Goal: Entertainment & Leisure: Consume media (video, audio)

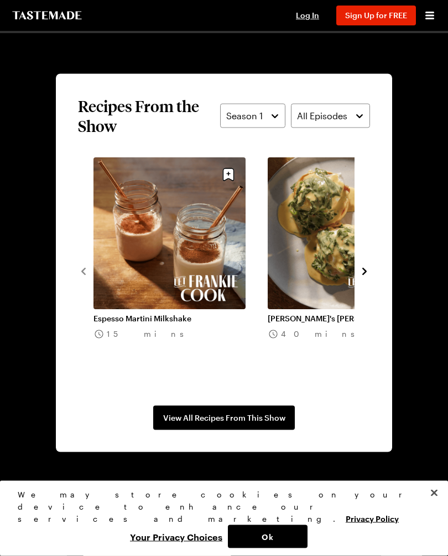
scroll to position [950, 0]
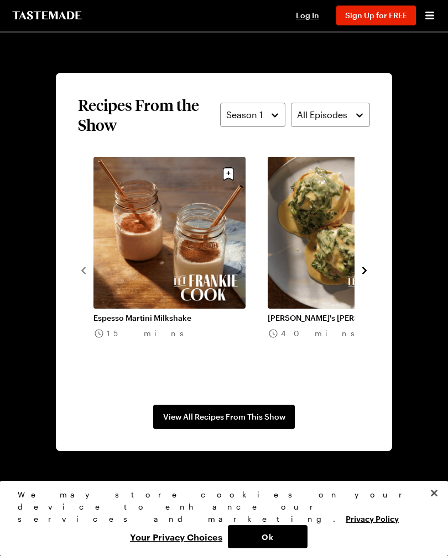
click at [354, 313] on link "[PERSON_NAME]'s [PERSON_NAME]" at bounding box center [343, 318] width 152 height 10
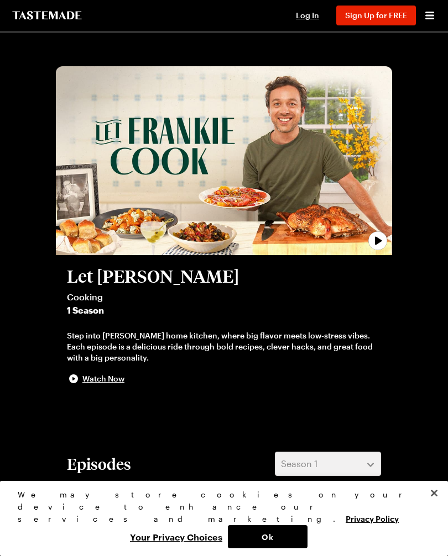
scroll to position [950, 0]
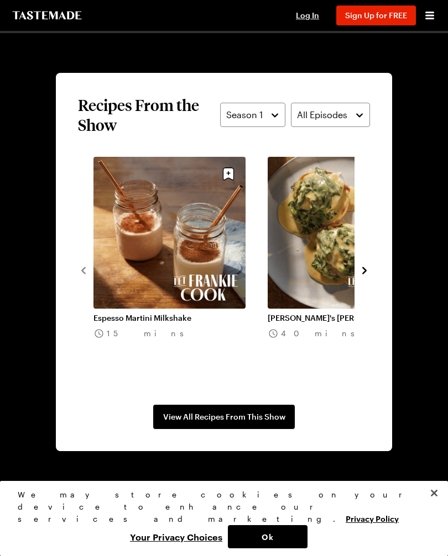
click at [369, 272] on icon "navigate to next item" at bounding box center [364, 270] width 11 height 11
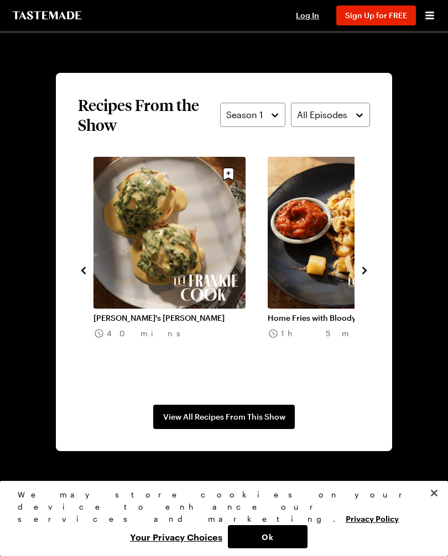
click at [320, 313] on link "Home Fries with Bloody [PERSON_NAME]" at bounding box center [343, 318] width 152 height 10
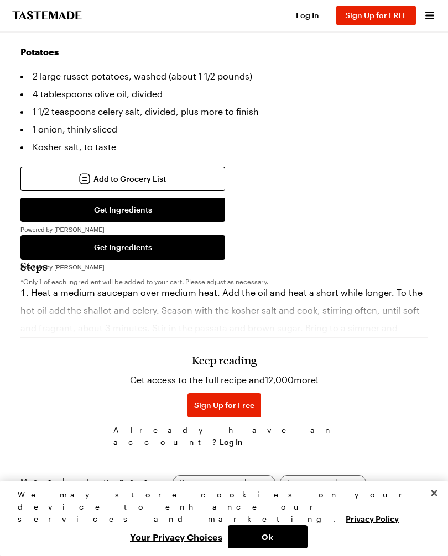
scroll to position [789, 0]
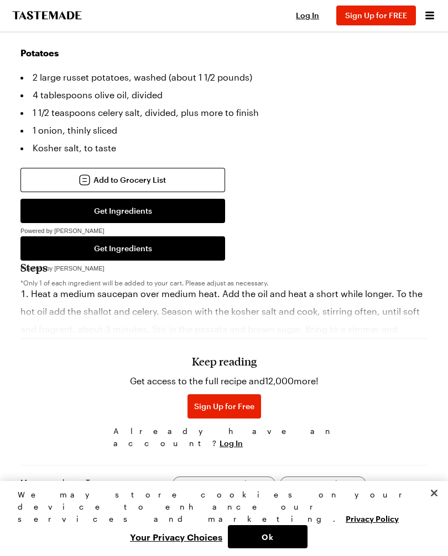
click at [233, 368] on h3 "Keep reading" at bounding box center [224, 361] width 65 height 13
click at [373, 336] on div "Keep reading Get access to the full recipe and 12,000 more! Sign Up for Free Al…" at bounding box center [223, 377] width 407 height 154
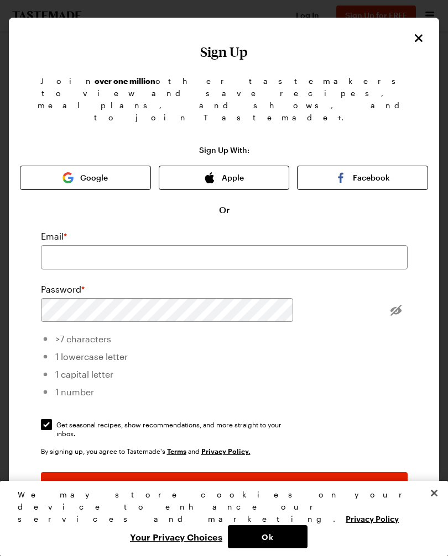
click at [417, 35] on icon "Close" at bounding box center [418, 37] width 13 height 13
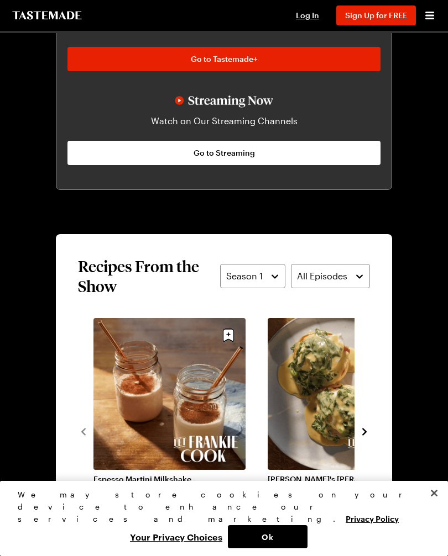
scroll to position [950, 0]
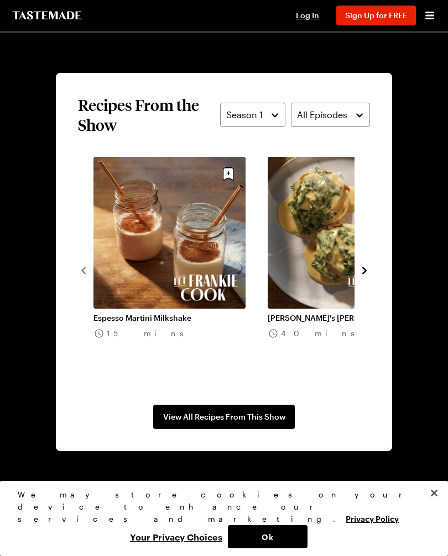
click at [369, 265] on icon "navigate to next item" at bounding box center [364, 270] width 11 height 11
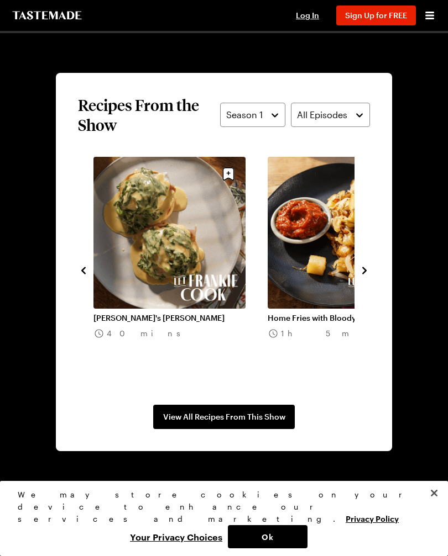
click at [369, 268] on icon "navigate to next item" at bounding box center [364, 270] width 11 height 11
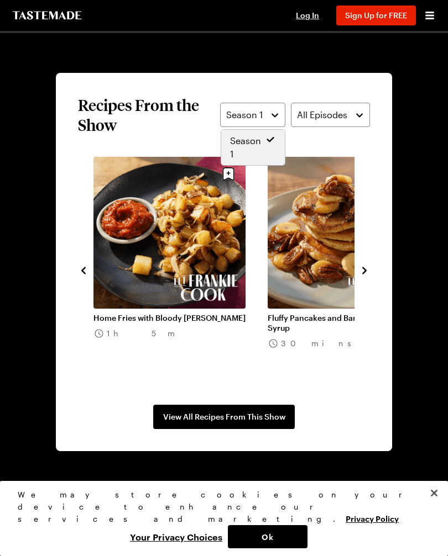
click at [273, 117] on button "Season 1" at bounding box center [252, 115] width 65 height 24
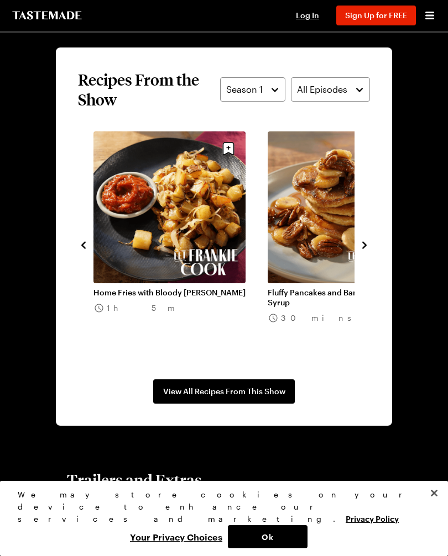
scroll to position [975, 0]
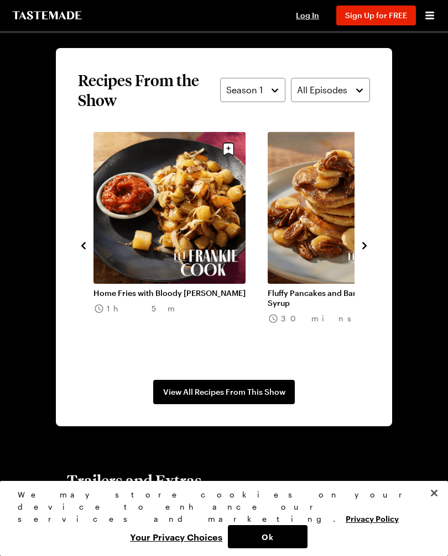
click at [201, 288] on link "Home Fries with Bloody [PERSON_NAME]" at bounding box center [169, 293] width 152 height 10
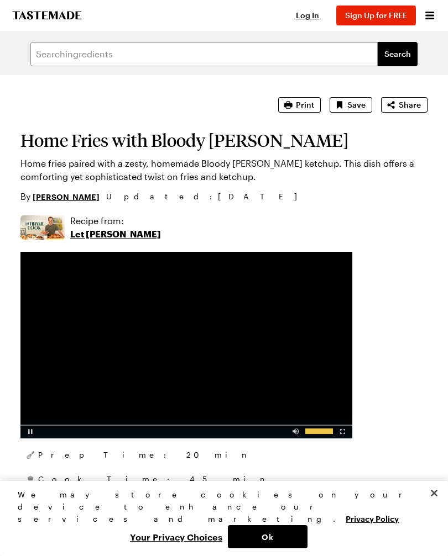
click at [292, 431] on div "Video Player" at bounding box center [295, 429] width 19 height 11
click at [295, 433] on div "Video Player" at bounding box center [295, 429] width 19 height 11
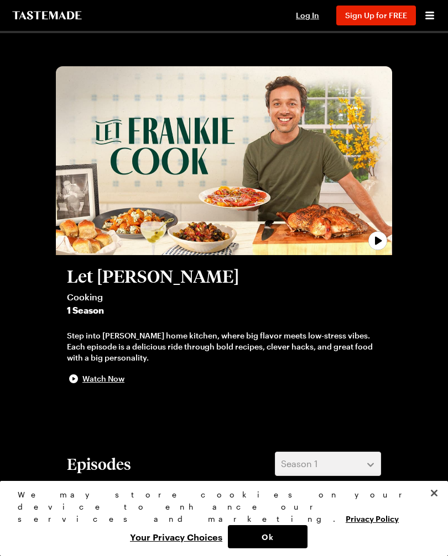
scroll to position [975, 0]
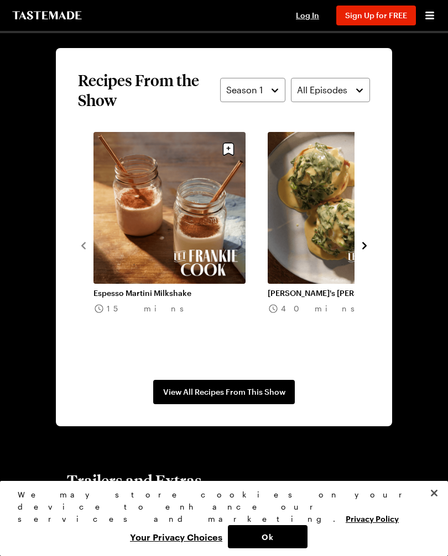
click at [367, 246] on icon "navigate to next item" at bounding box center [364, 245] width 11 height 11
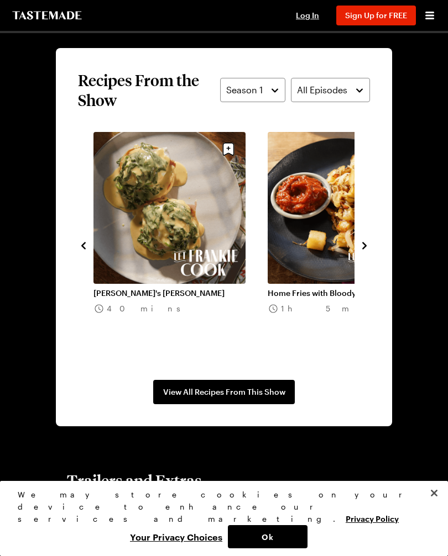
click at [368, 246] on icon "navigate to next item" at bounding box center [364, 245] width 11 height 11
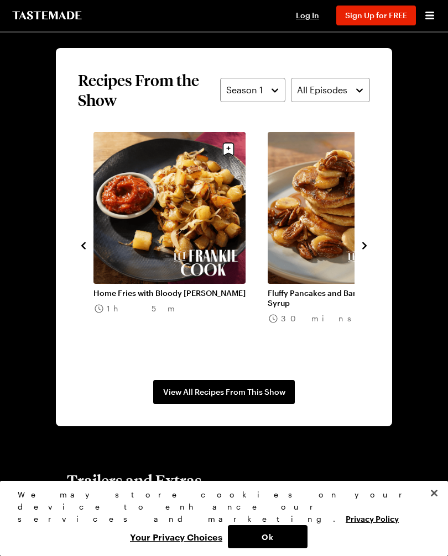
click at [197, 288] on link "Home Fries with Bloody [PERSON_NAME]" at bounding box center [169, 293] width 152 height 10
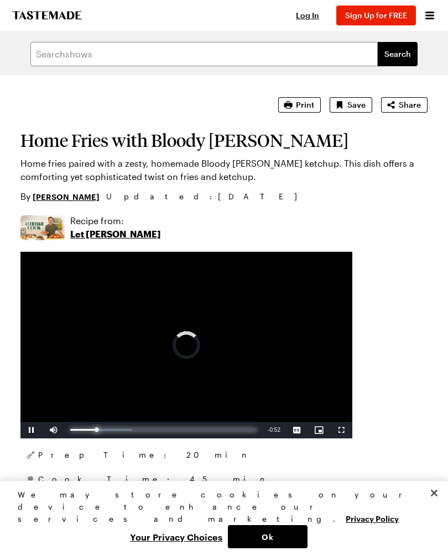
click at [71, 431] on div "Progress Bar" at bounding box center [83, 430] width 27 height 2
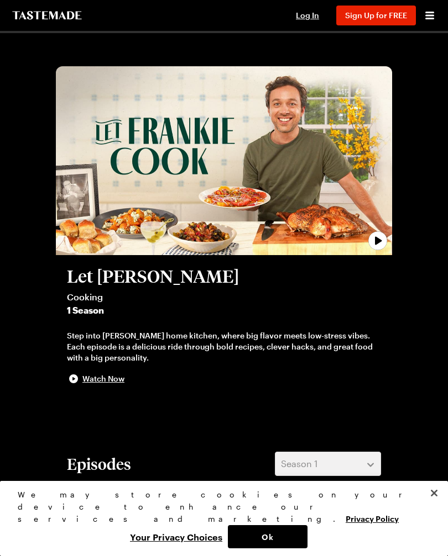
scroll to position [975, 0]
